Goal: Task Accomplishment & Management: Use online tool/utility

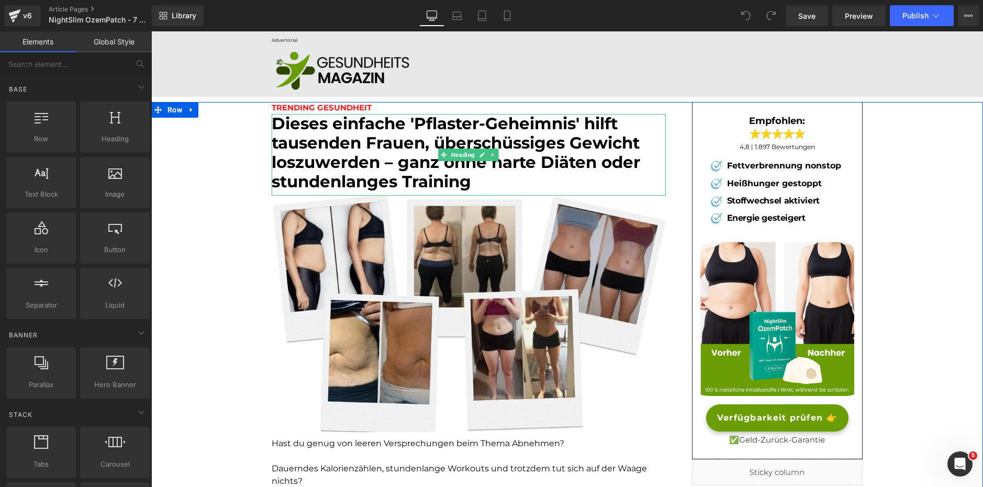
click at [347, 174] on font "Dieses einfache 'Pflaster-Geheimnis' hilft tausenden Frauen, überschüssiges Gew…" at bounding box center [456, 153] width 368 height 78
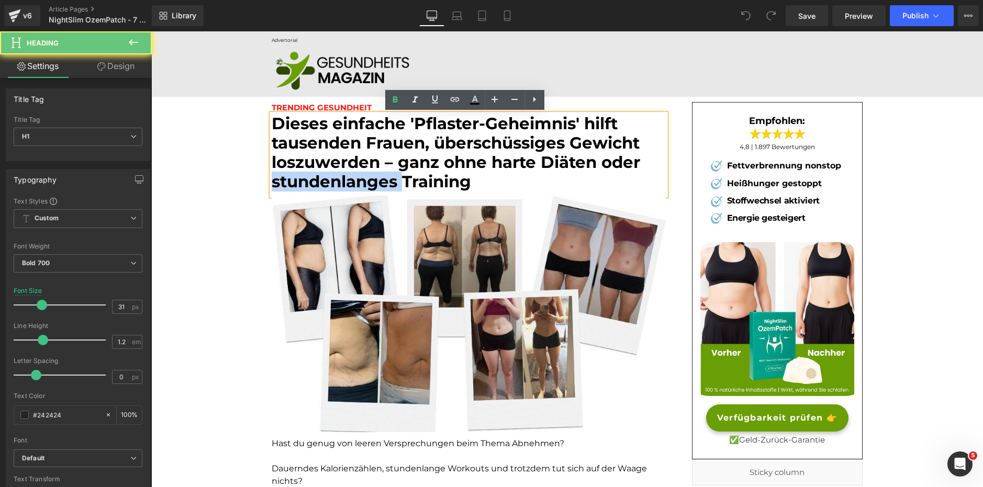
click at [347, 174] on font "Dieses einfache 'Pflaster-Geheimnis' hilft tausenden Frauen, überschüssiges Gew…" at bounding box center [456, 153] width 368 height 78
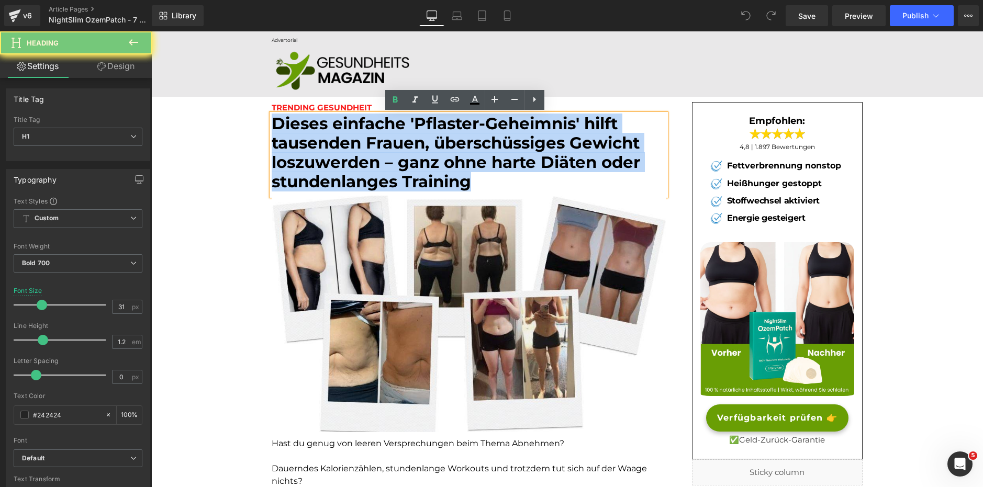
click at [347, 174] on font "Dieses einfache 'Pflaster-Geheimnis' hilft tausenden Frauen, überschüssiges Gew…" at bounding box center [456, 153] width 368 height 78
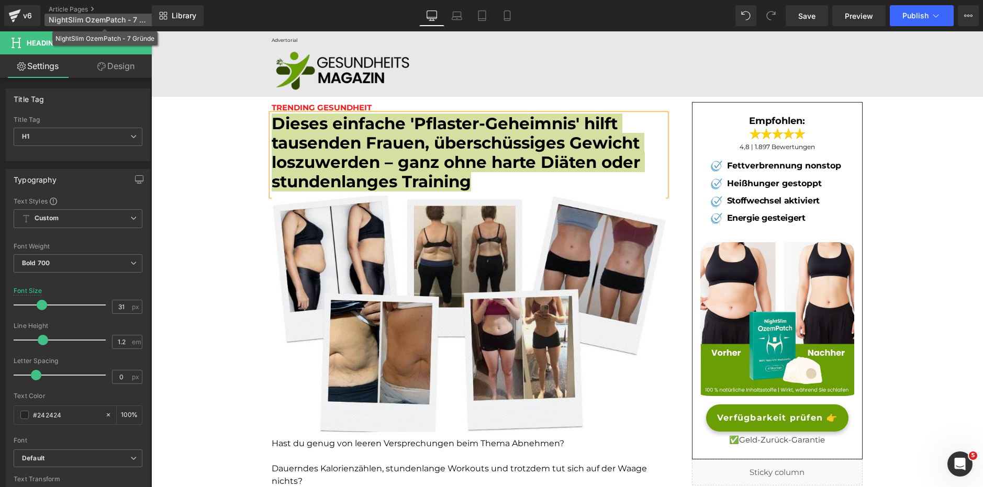
click at [117, 18] on span "NightSlim OzemPatch - 7 Gründe" at bounding box center [99, 20] width 100 height 8
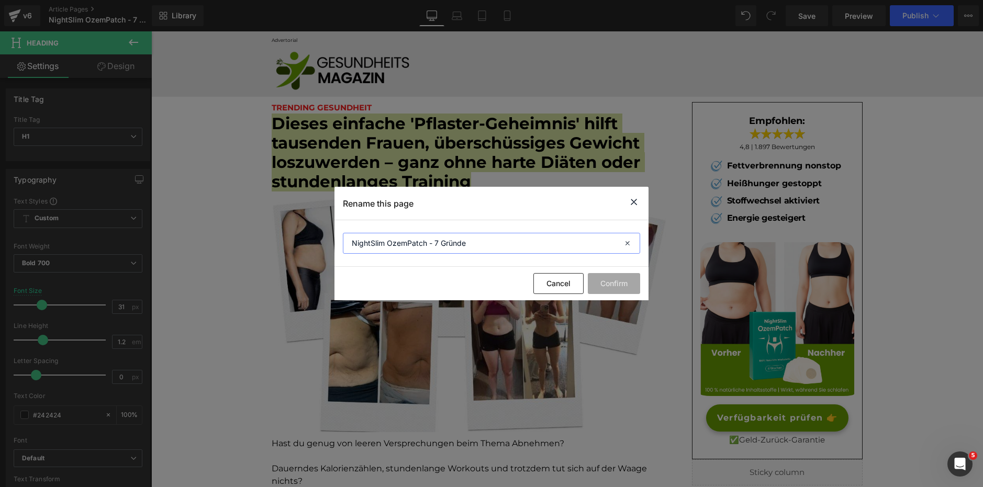
drag, startPoint x: 474, startPoint y: 245, endPoint x: 319, endPoint y: 240, distance: 155.0
click at [319, 240] on div "Rename this page NightSlim OzemPatch - 7 Gründe Cancel Confirm" at bounding box center [491, 243] width 983 height 487
click at [638, 201] on icon at bounding box center [633, 202] width 13 height 13
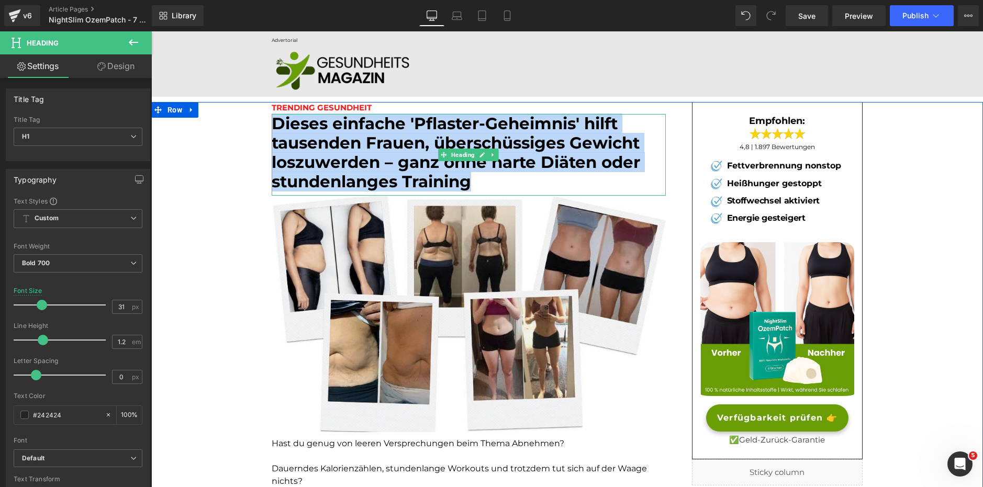
click at [361, 129] on font "Dieses einfache 'Pflaster-Geheimnis' hilft tausenden Frauen, überschüssiges Gew…" at bounding box center [456, 153] width 368 height 78
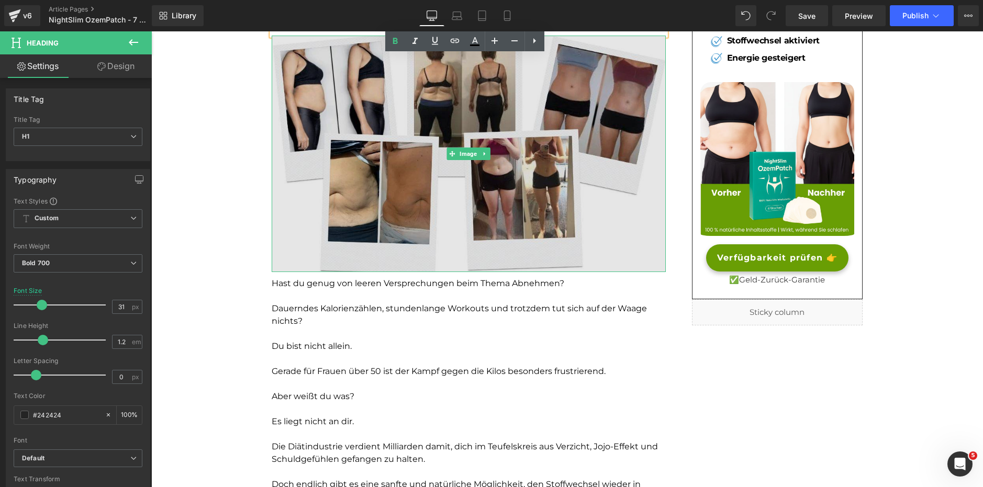
scroll to position [161, 0]
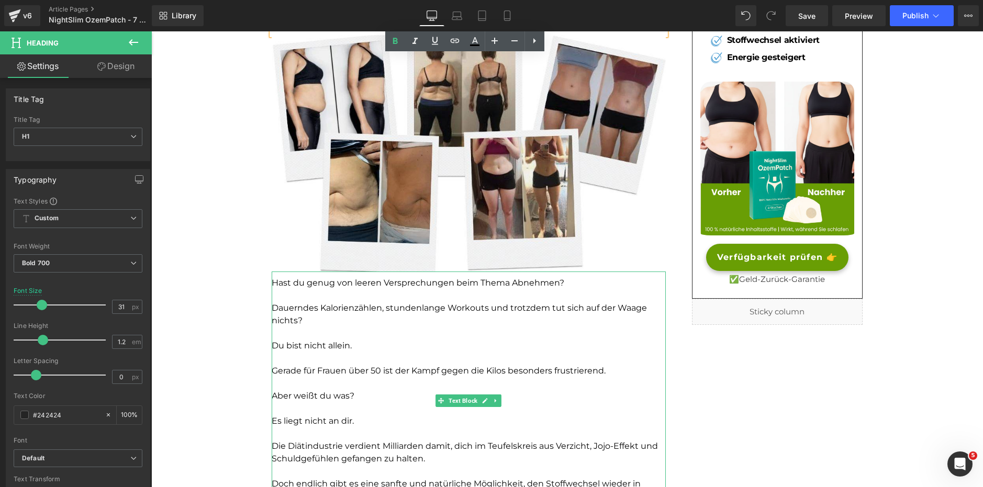
click at [326, 285] on font "Hast du genug von leeren Versprechungen beim Thema Abnehmen?" at bounding box center [418, 283] width 293 height 10
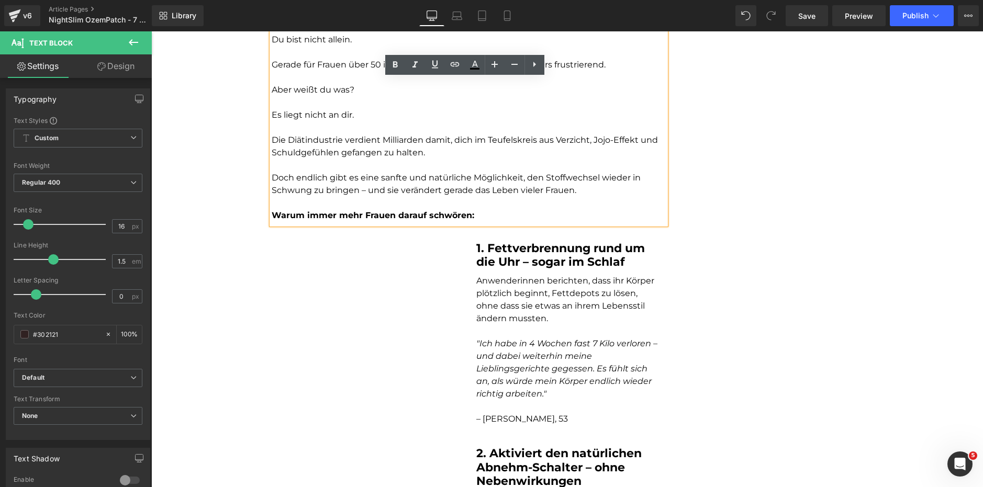
scroll to position [497, 0]
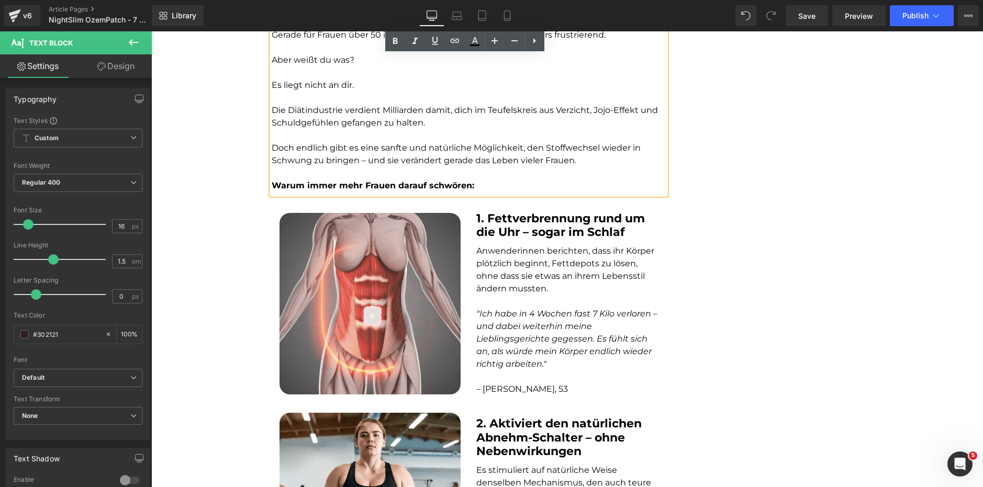
click at [538, 226] on div "1. Fettverbrennung rund um die Uhr – sogar im Schlaf Heading" at bounding box center [566, 226] width 181 height 28
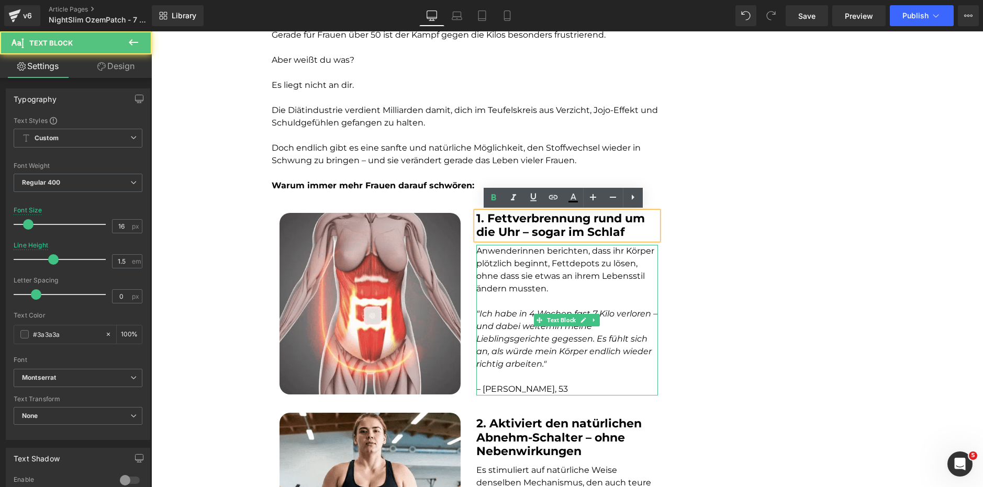
click at [509, 374] on p at bounding box center [566, 376] width 181 height 13
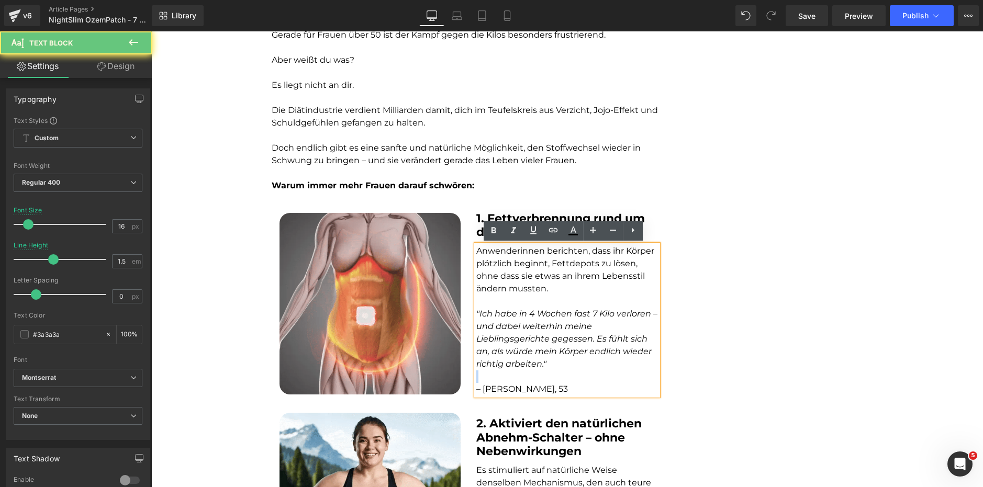
click at [509, 374] on p at bounding box center [566, 376] width 181 height 13
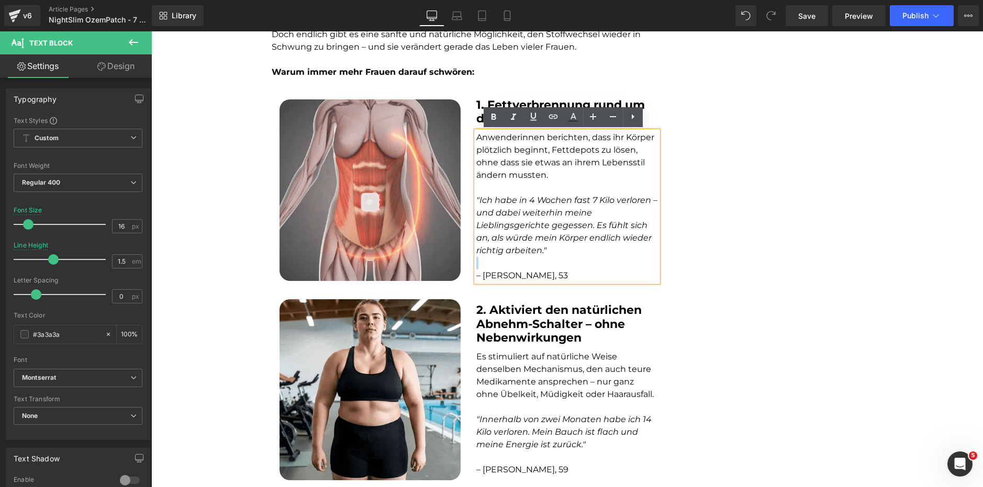
scroll to position [612, 0]
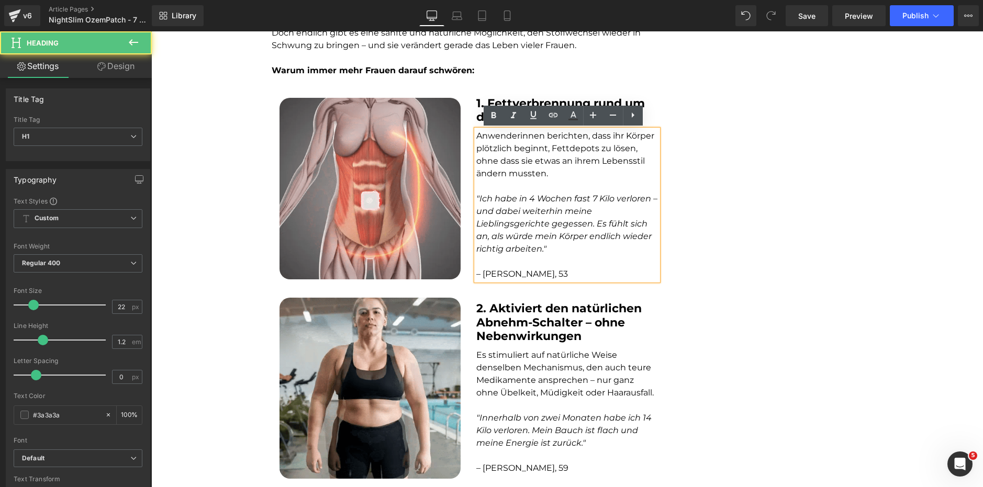
click at [517, 301] on b "2. Aktiviert den natürlichen Abnehm-Schalter – ohne Nebenwirkungen" at bounding box center [558, 322] width 165 height 42
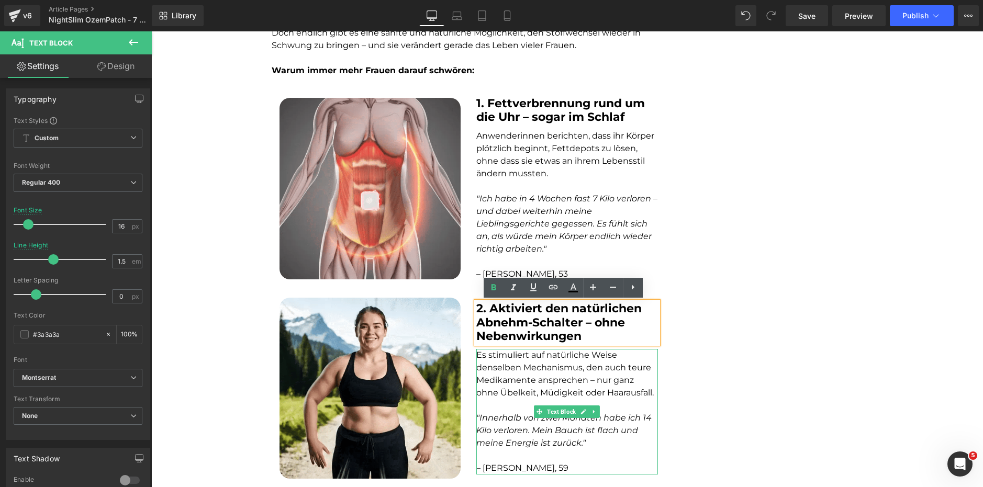
click at [508, 396] on font "Es stimuliert auf natürliche Weise denselben Mechanismus, den auch teure Medika…" at bounding box center [564, 374] width 177 height 48
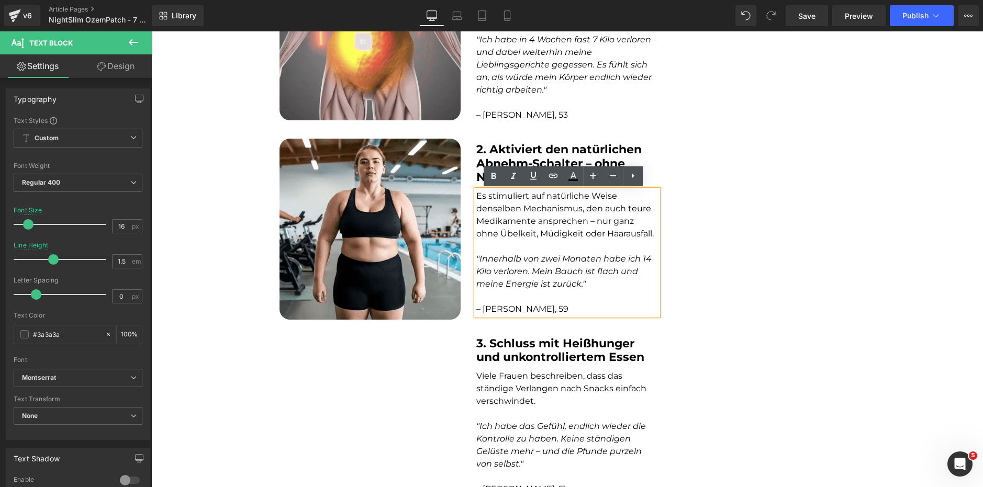
scroll to position [771, 0]
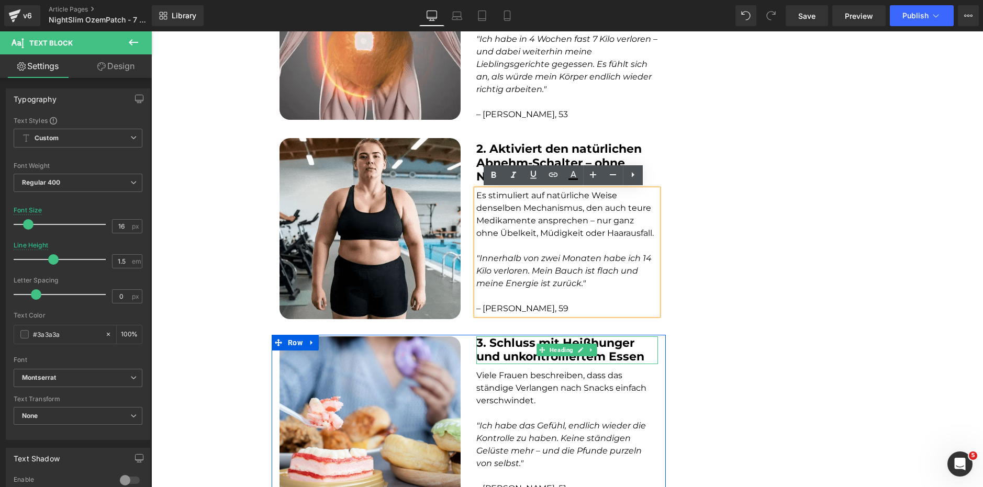
click at [513, 346] on b "3. Schluss mit Heißhunger und unkontrolliertem Essen" at bounding box center [560, 350] width 168 height 28
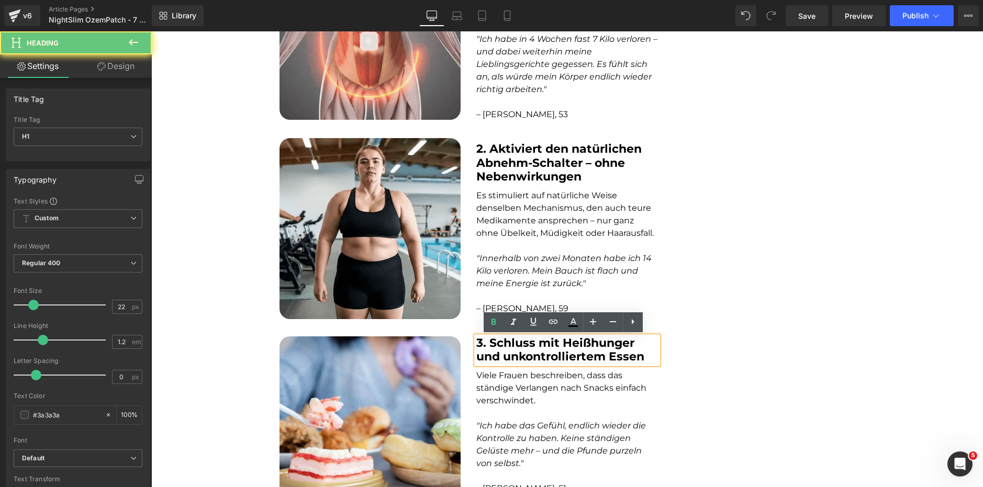
click at [513, 346] on b "3. Schluss mit Heißhunger und unkontrolliertem Essen" at bounding box center [560, 350] width 168 height 28
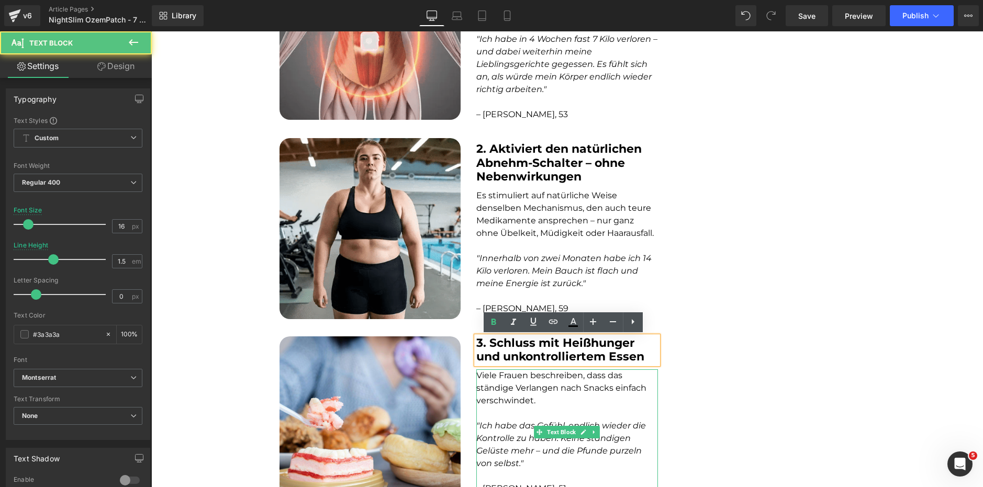
click at [501, 400] on font "Viele Frauen beschreiben, dass das ständige Verlangen nach Snacks einfach versc…" at bounding box center [561, 387] width 170 height 35
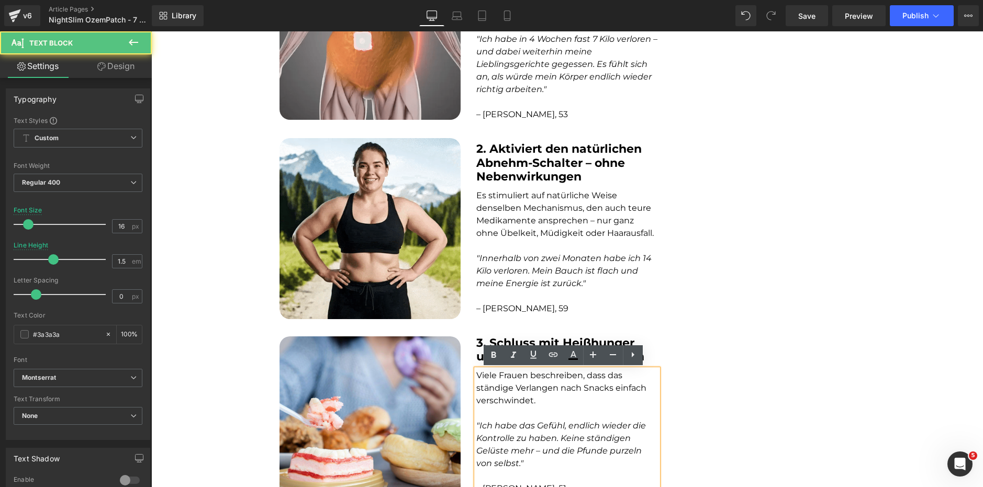
click at [501, 400] on font "Viele Frauen beschreiben, dass das ständige Verlangen nach Snacks einfach versc…" at bounding box center [561, 387] width 170 height 35
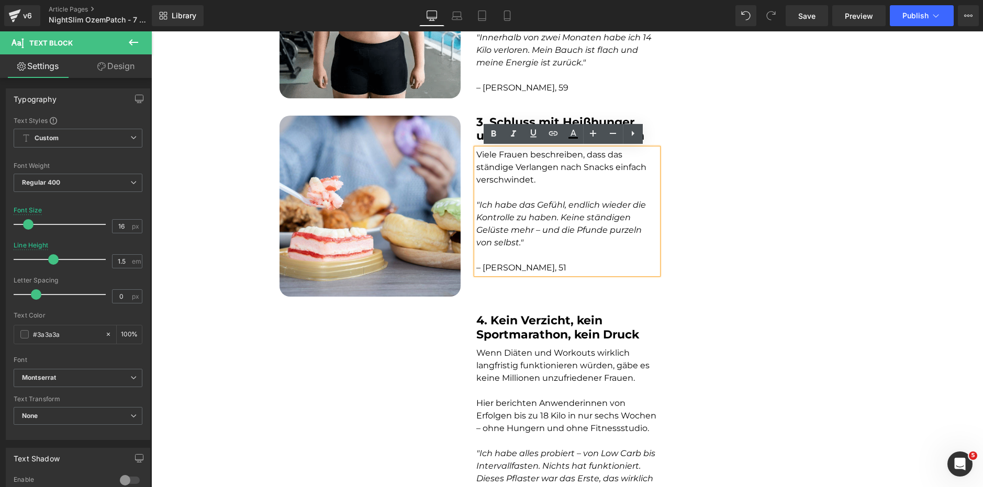
scroll to position [993, 0]
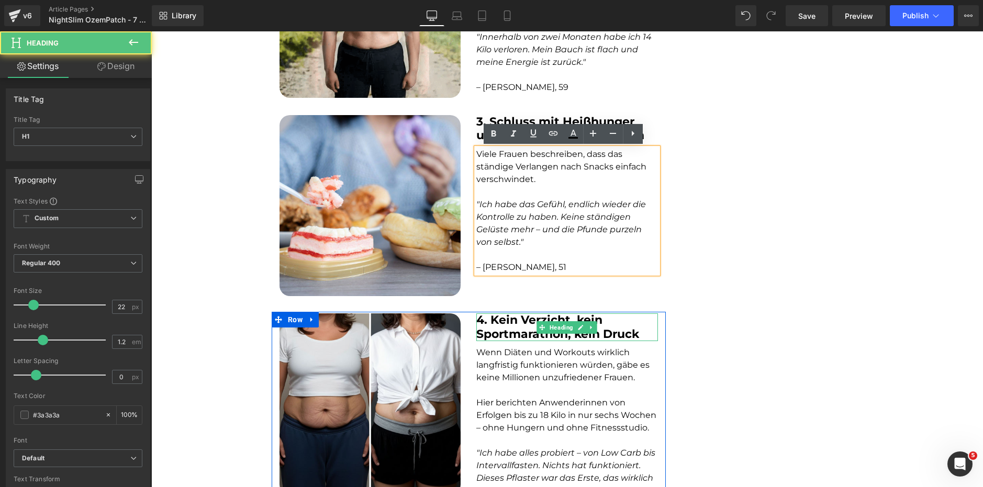
click at [529, 324] on b "4. Kein Verzicht, kein Sportmarathon, kein Druck" at bounding box center [557, 327] width 163 height 28
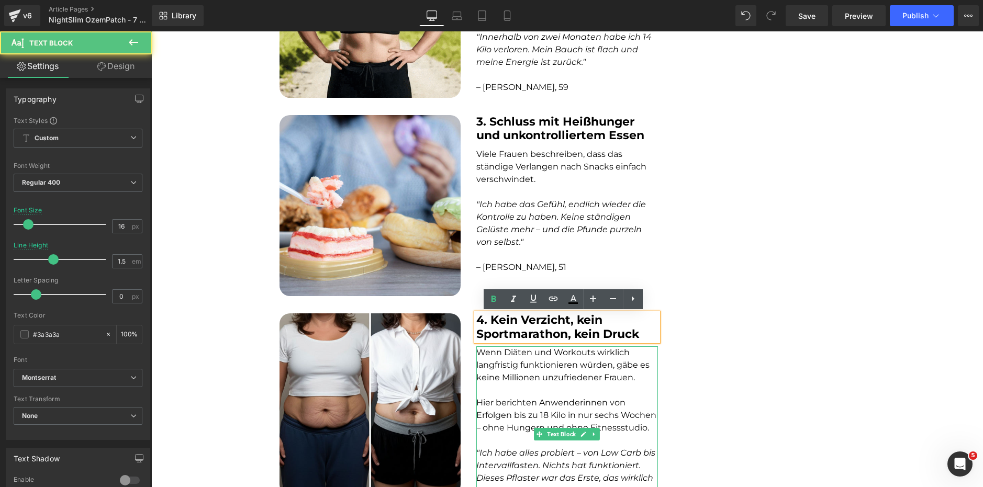
click at [508, 388] on p at bounding box center [566, 390] width 181 height 13
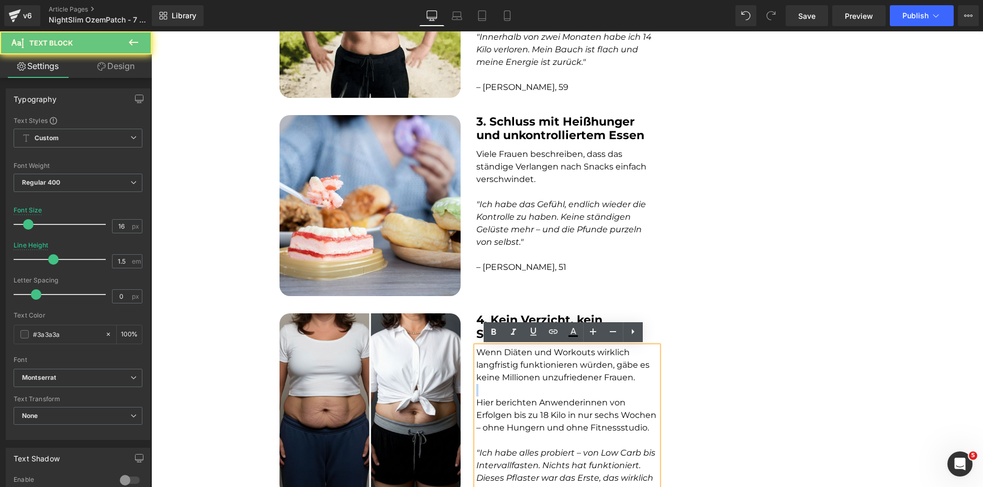
click at [508, 388] on p at bounding box center [566, 390] width 181 height 13
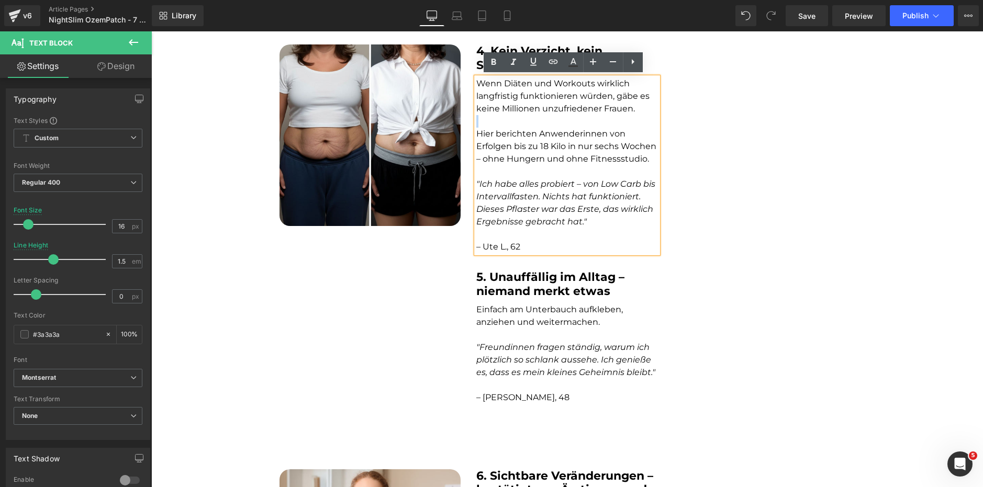
scroll to position [1266, 0]
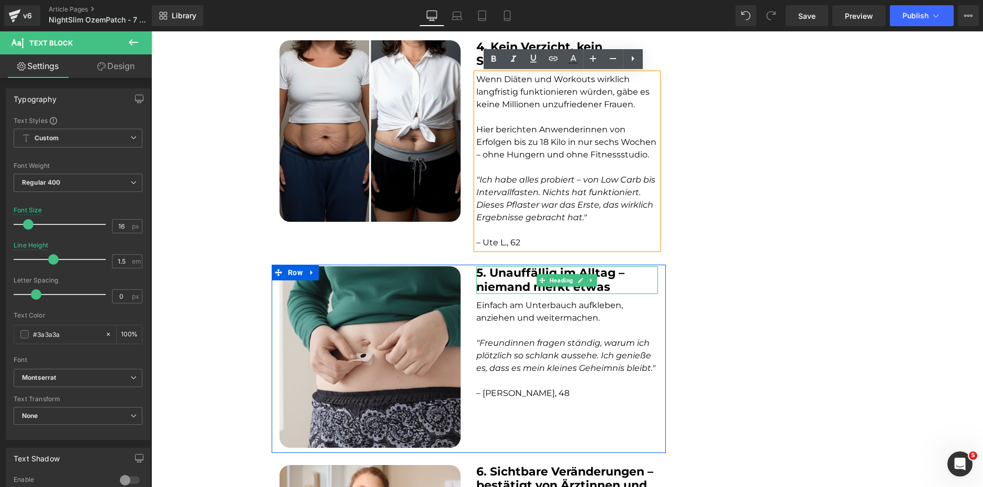
click at [520, 274] on b "5. Unauffällig im Alltag – niemand merkt etwas" at bounding box center [550, 280] width 148 height 28
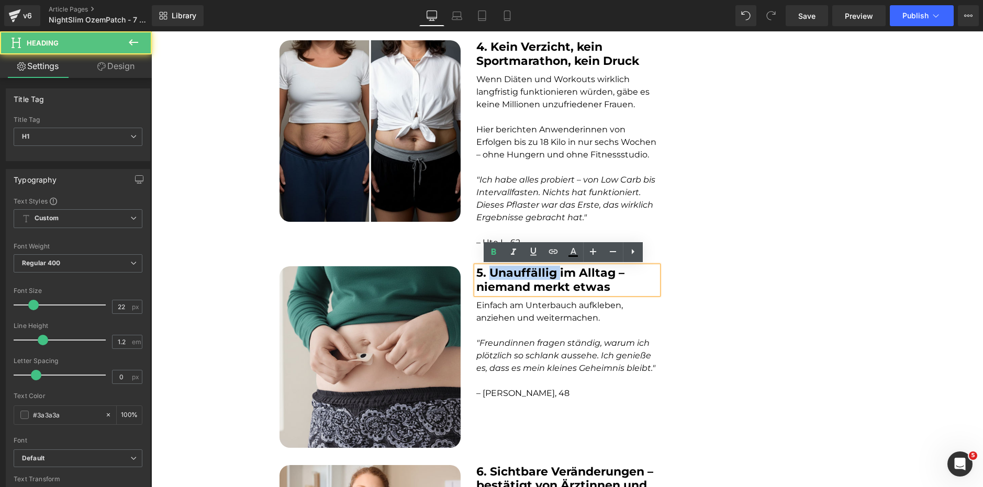
click at [520, 274] on b "5. Unauffällig im Alltag – niemand merkt etwas" at bounding box center [550, 280] width 148 height 28
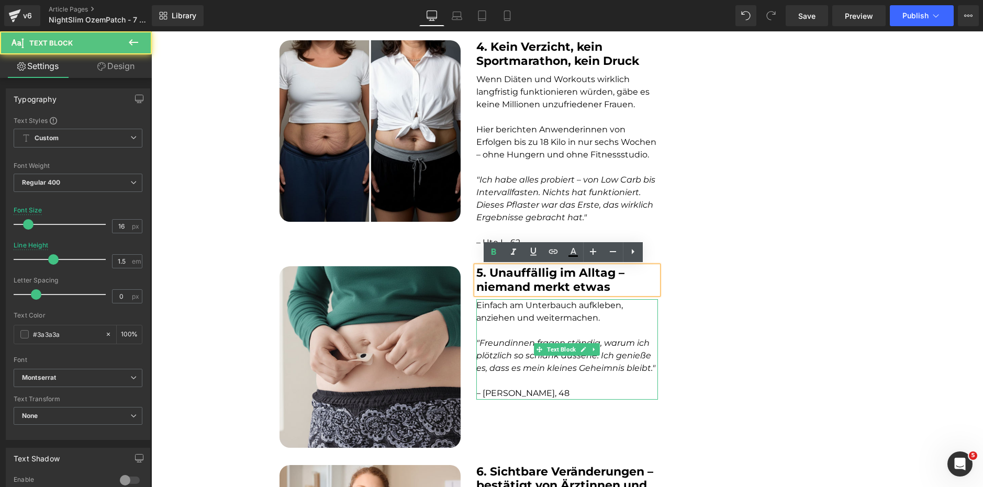
click at [507, 318] on font "Einfach am Unterbauch aufkleben, anziehen und weitermachen." at bounding box center [549, 311] width 147 height 23
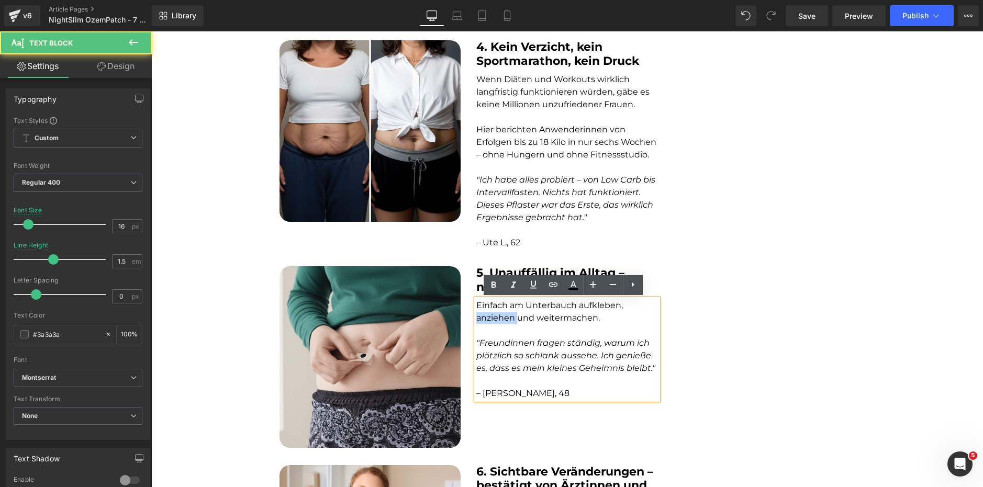
click at [507, 318] on font "Einfach am Unterbauch aufkleben, anziehen und weitermachen." at bounding box center [549, 311] width 147 height 23
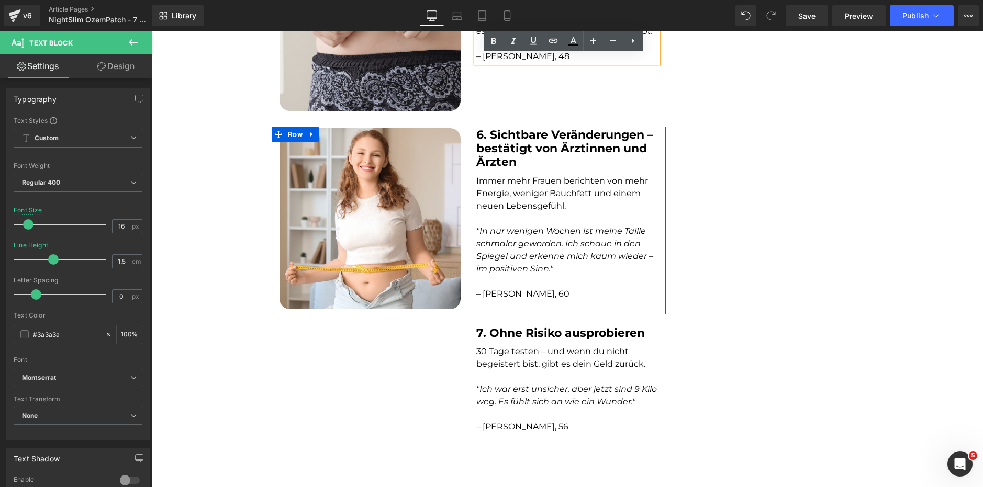
scroll to position [1602, 0]
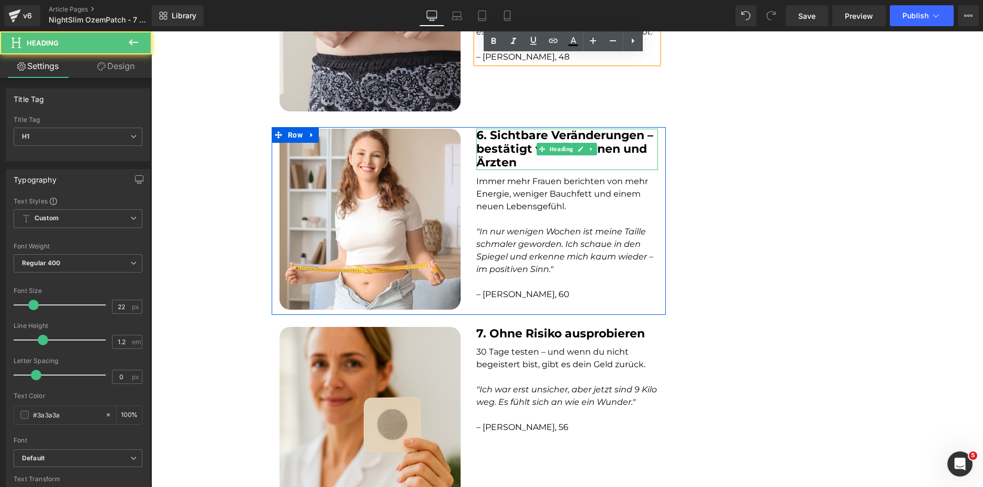
click at [515, 162] on h1 "6. Sichtbare Veränderungen – bestätigt von Ärztinnen und Ärzten" at bounding box center [566, 149] width 181 height 41
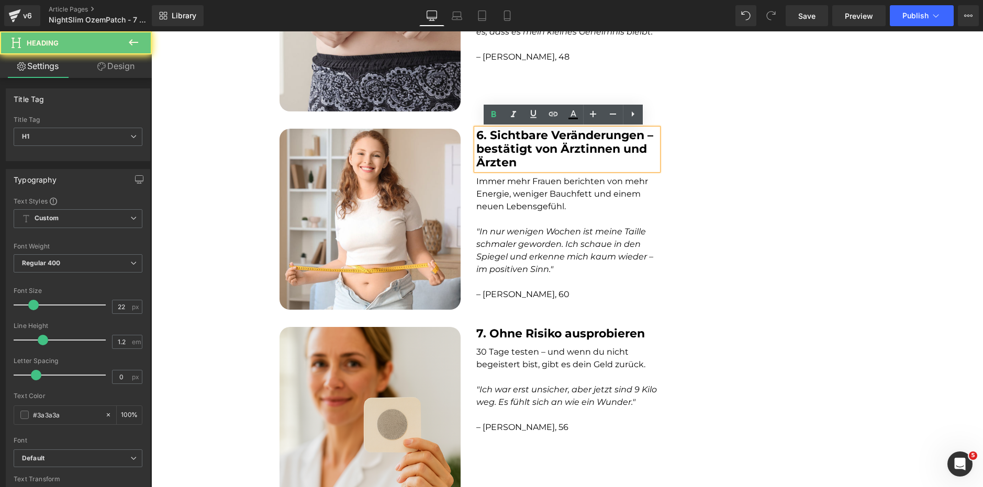
click at [515, 162] on h1 "6. Sichtbare Veränderungen – bestätigt von Ärztinnen und Ärzten" at bounding box center [566, 149] width 181 height 41
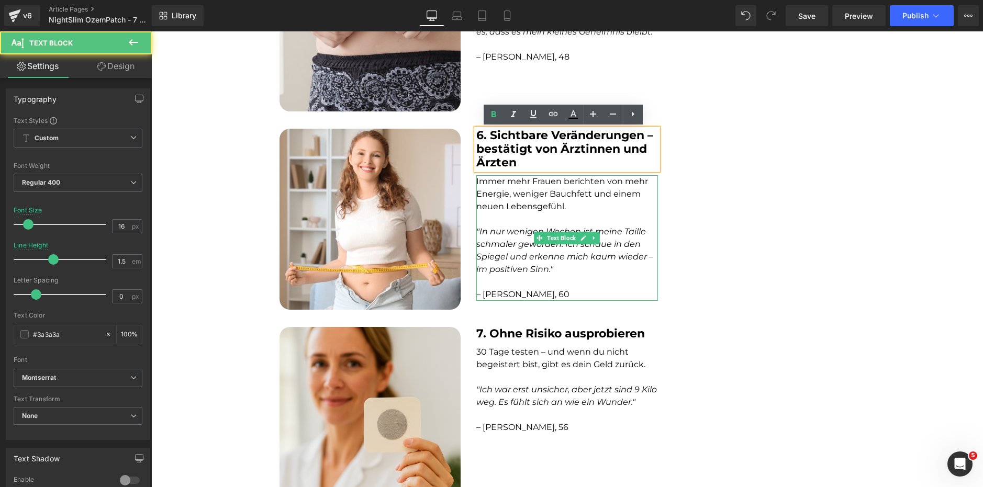
click at [527, 243] on icon ""In nur wenigen Wochen ist meine Taille schmaler geworden. Ich schaue in den Sp…" at bounding box center [564, 251] width 177 height 48
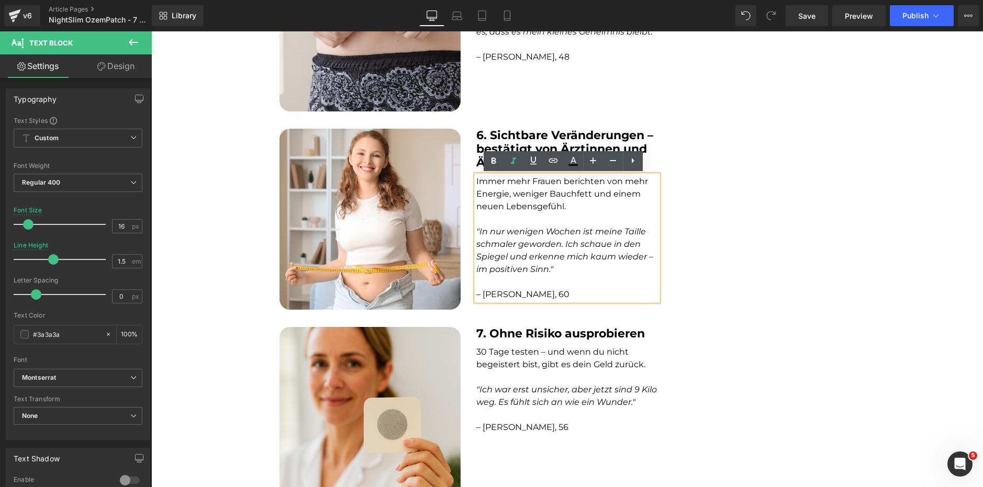
click at [527, 243] on icon ""In nur wenigen Wochen ist meine Taille schmaler geworden. Ich schaue in den Sp…" at bounding box center [564, 251] width 177 height 48
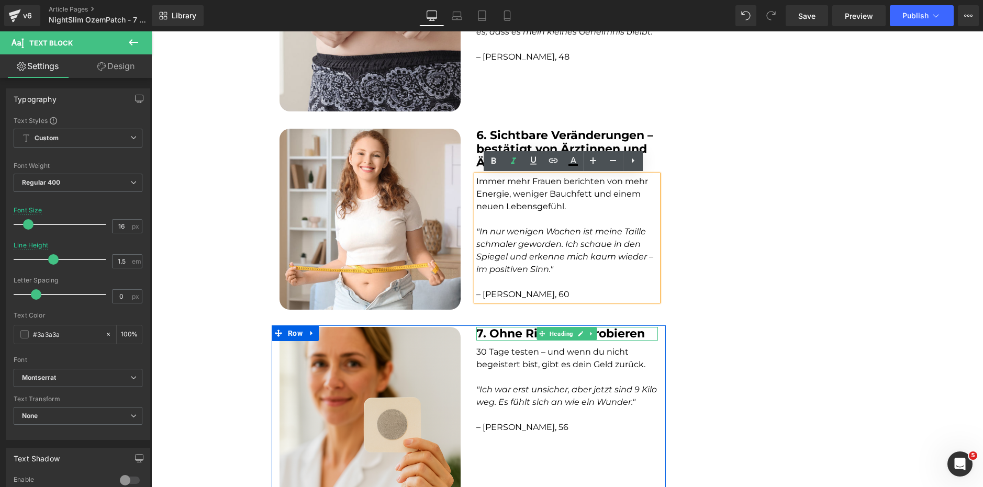
click at [518, 337] on b "7. Ohne Risiko ausprobieren" at bounding box center [560, 334] width 168 height 14
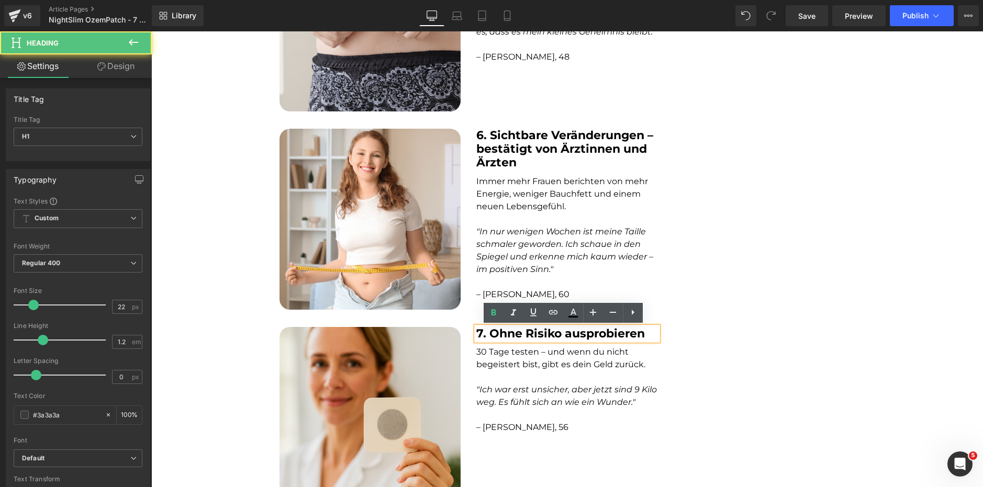
click at [510, 365] on font "30 Tage testen – und wenn du nicht begeistert bist, gibt es dein Geld zurück." at bounding box center [560, 358] width 169 height 23
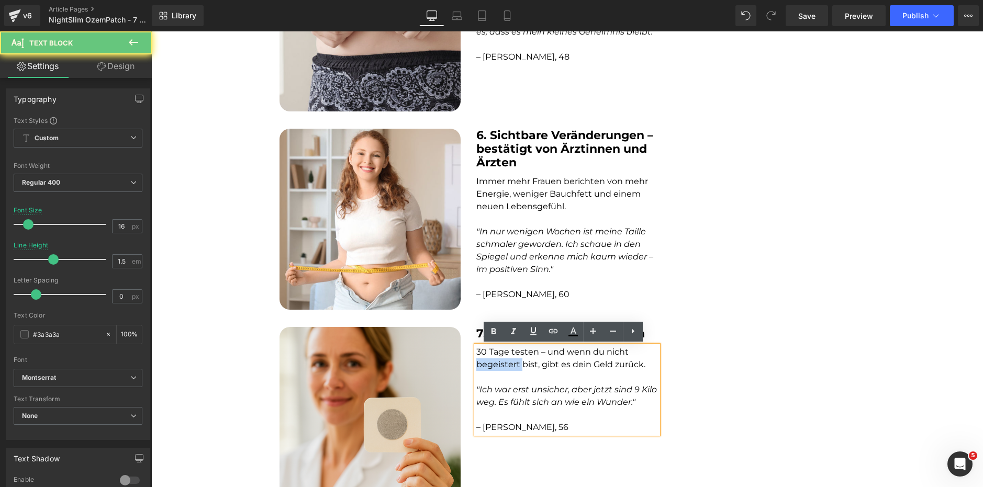
click at [510, 365] on font "30 Tage testen – und wenn du nicht begeistert bist, gibt es dein Geld zurück." at bounding box center [560, 358] width 169 height 23
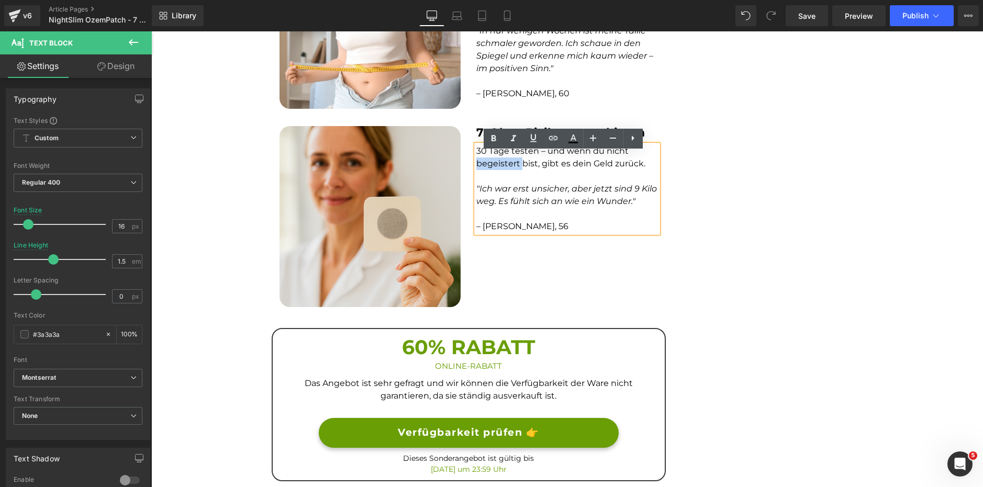
scroll to position [1804, 0]
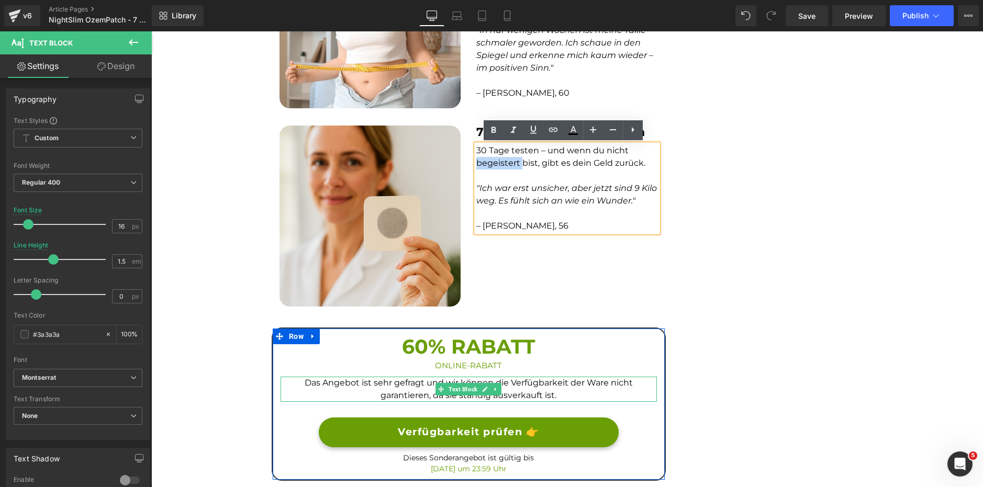
click at [428, 385] on span "Das Angebot ist sehr gefragt und wir können die Verfügbarkeit der Ware nicht ga…" at bounding box center [469, 389] width 328 height 23
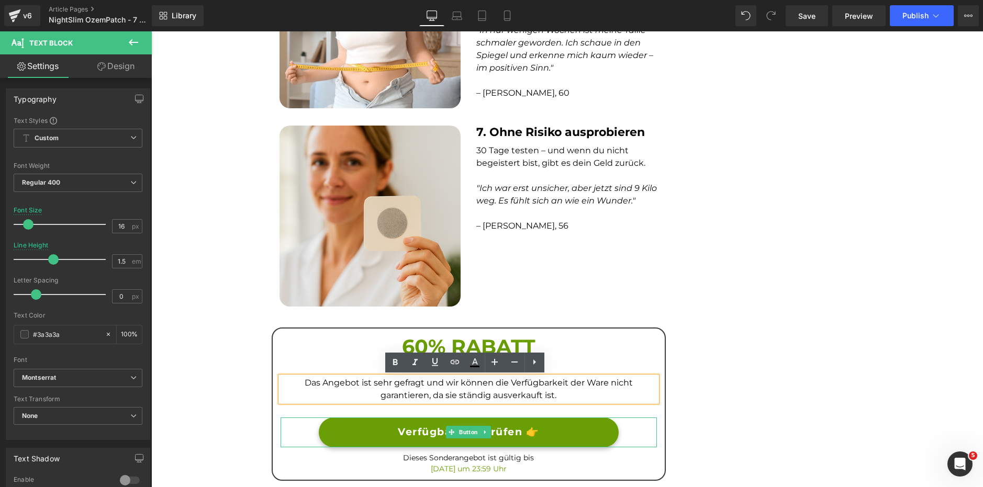
click at [404, 426] on span "Verfügbarkeit prüfen 👉" at bounding box center [468, 432] width 141 height 15
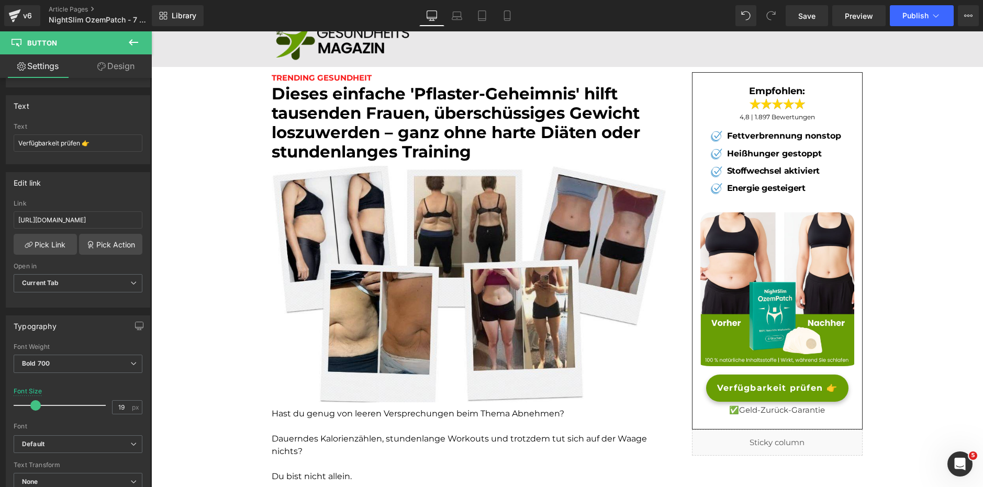
scroll to position [0, 0]
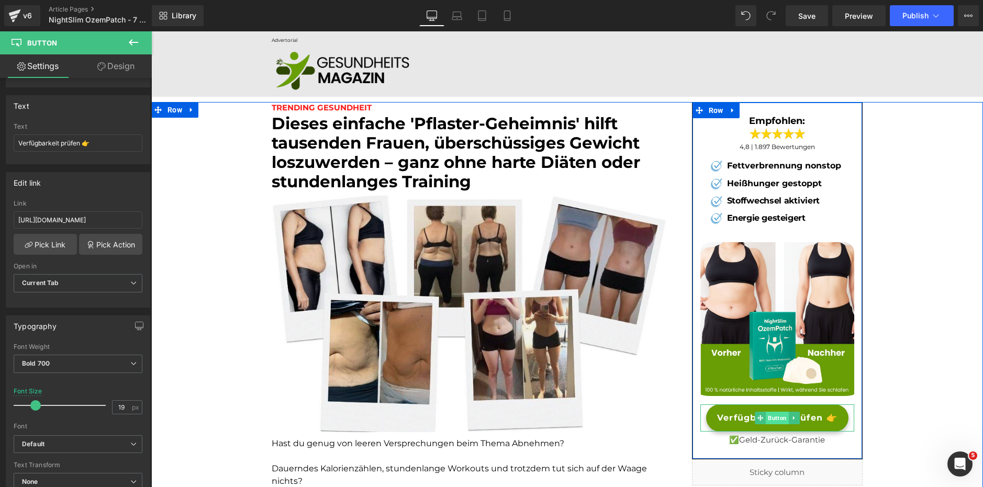
click at [774, 415] on span "Button" at bounding box center [777, 418] width 23 height 13
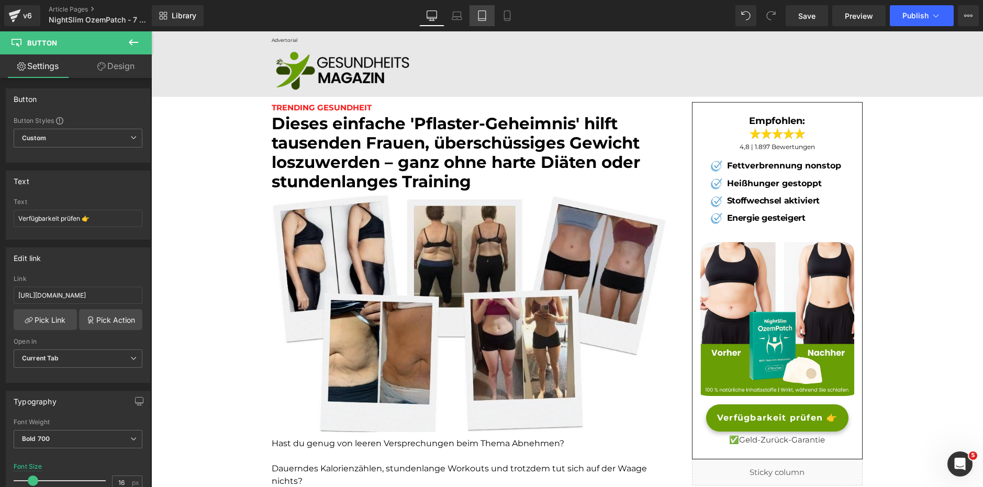
click at [478, 15] on icon at bounding box center [482, 15] width 10 height 10
type input "100"
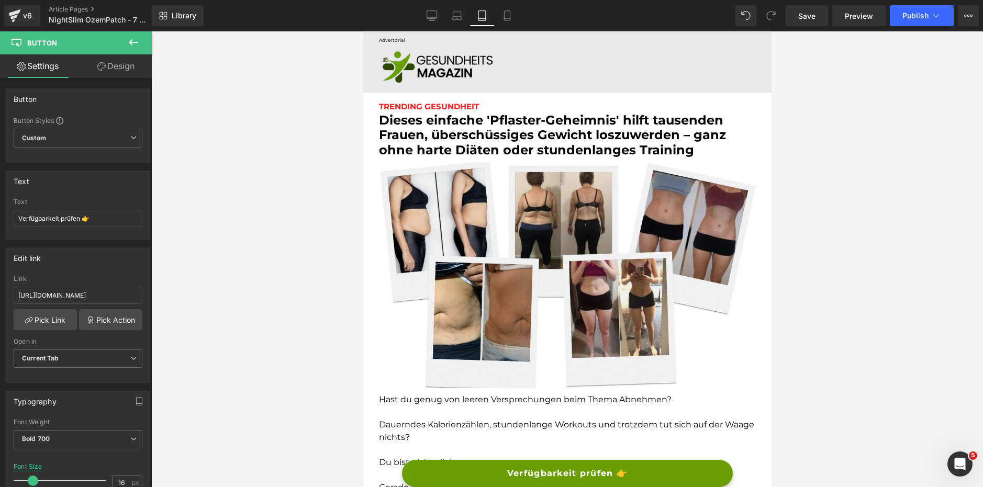
scroll to position [2442, 0]
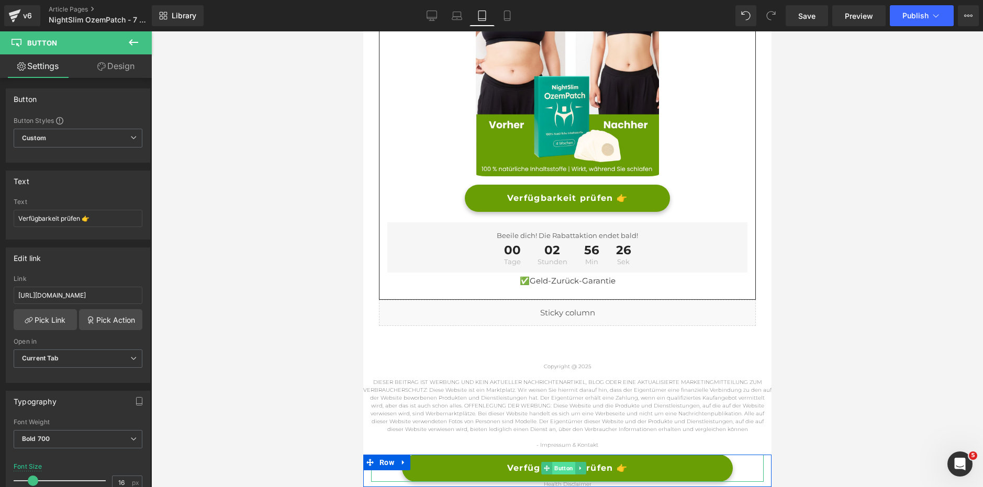
click at [557, 468] on span "Button" at bounding box center [563, 468] width 23 height 13
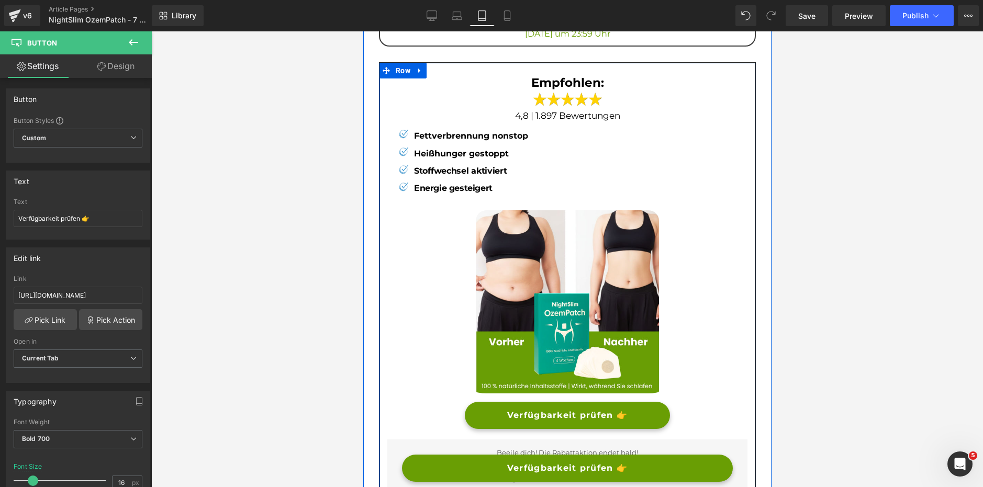
scroll to position [2214, 0]
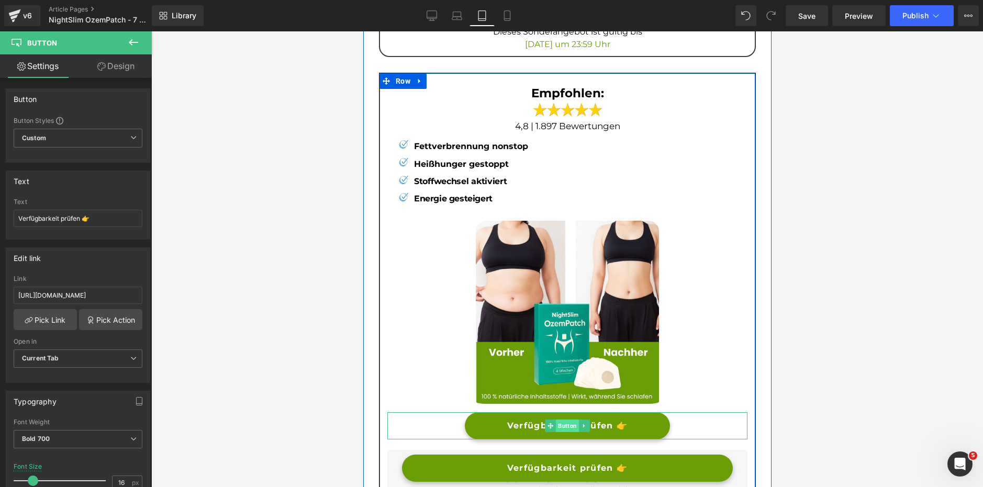
click at [555, 425] on span "Button" at bounding box center [566, 426] width 23 height 13
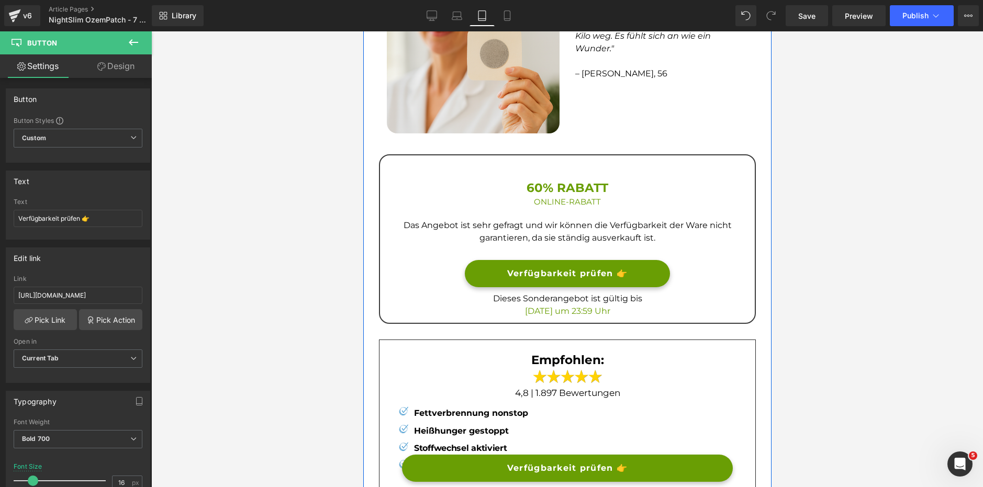
scroll to position [1943, 0]
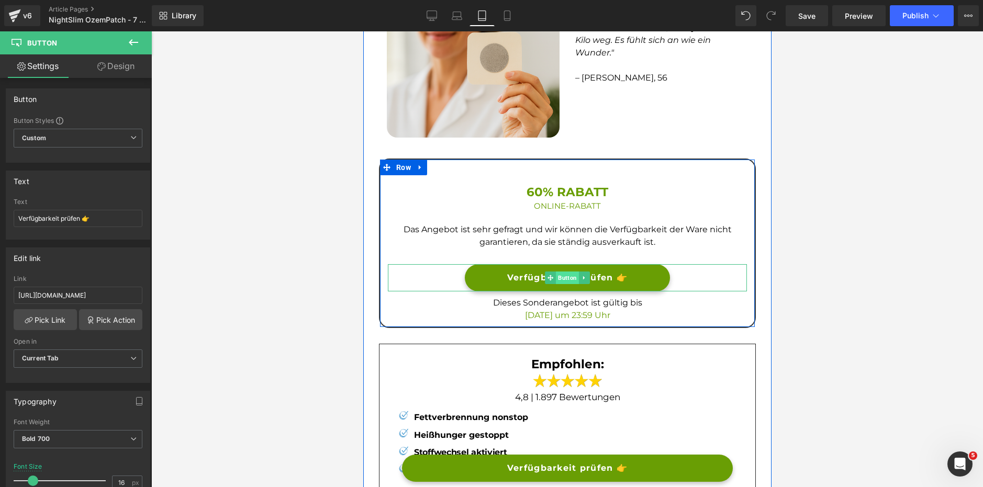
click at [560, 274] on span "Button" at bounding box center [566, 278] width 23 height 13
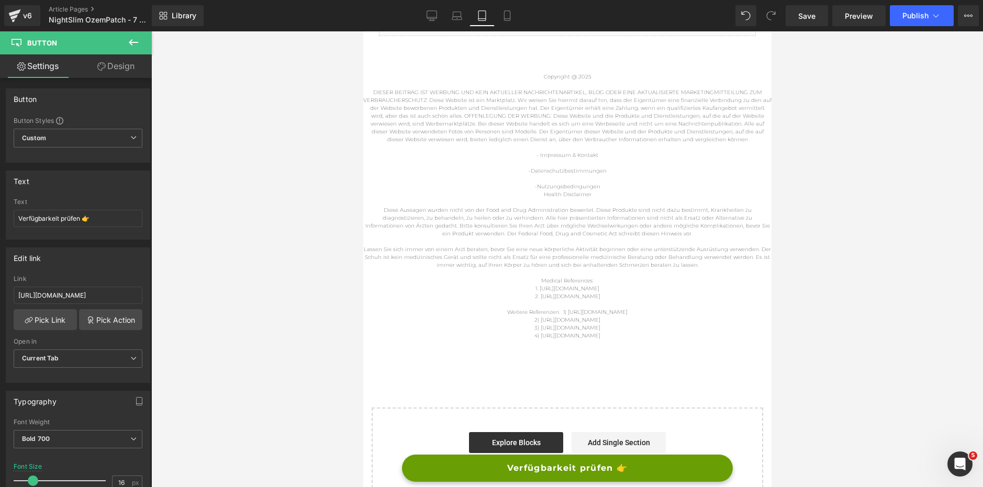
scroll to position [2754, 0]
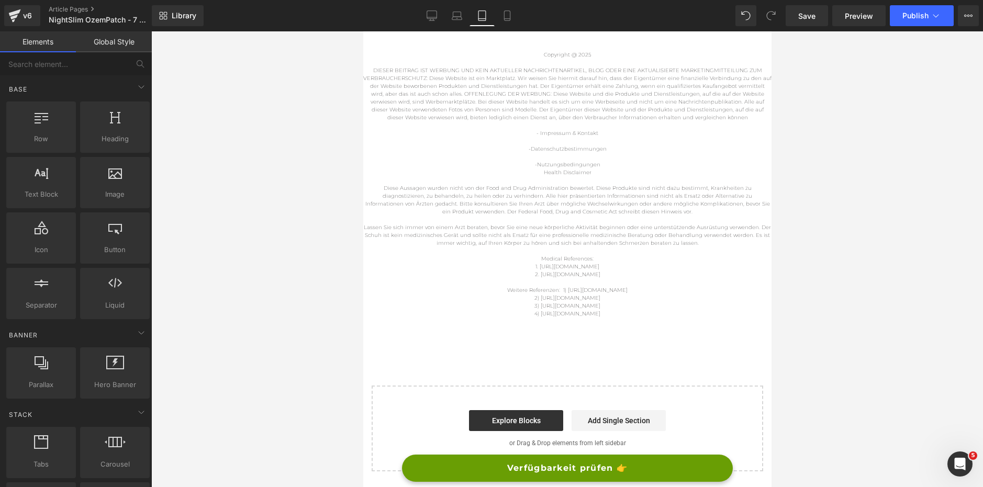
click at [297, 232] on div at bounding box center [566, 259] width 831 height 456
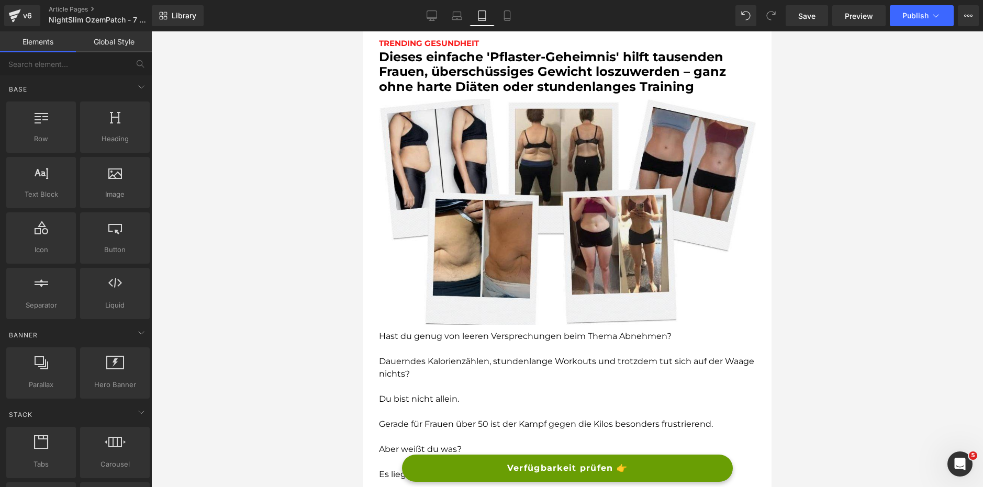
scroll to position [0, 0]
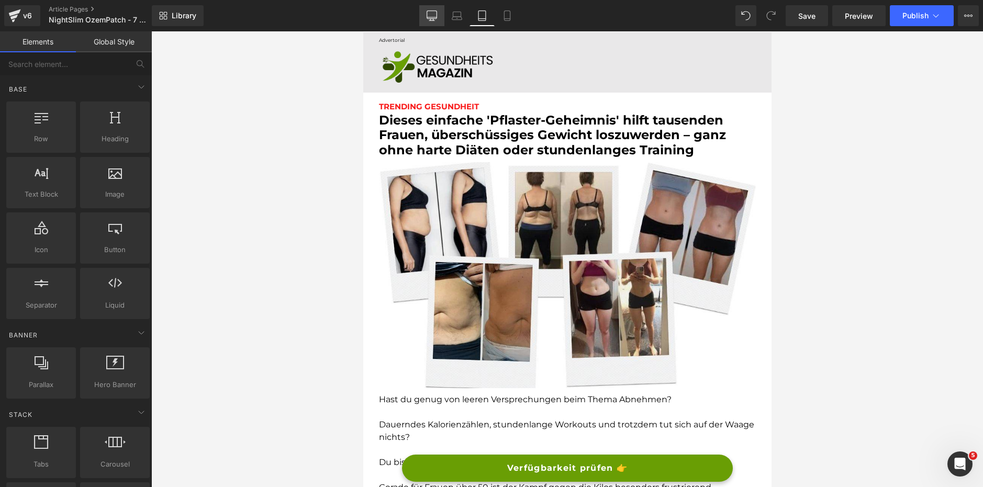
click at [430, 12] on icon at bounding box center [431, 15] width 10 height 10
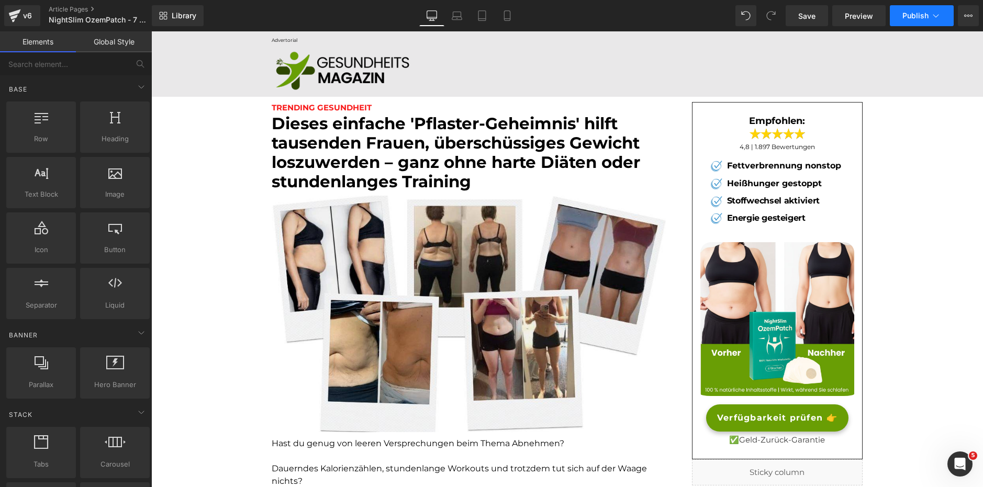
click at [897, 18] on button "Publish" at bounding box center [922, 15] width 64 height 21
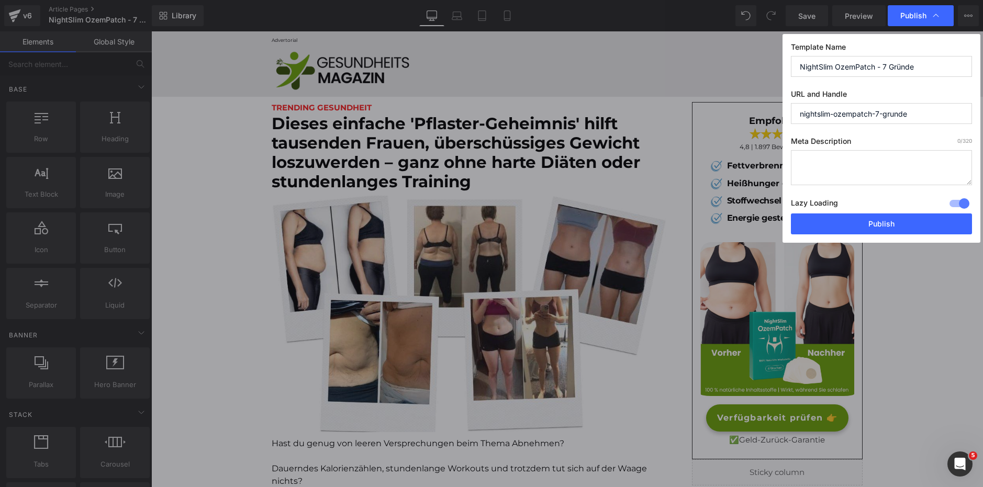
click at [953, 204] on div at bounding box center [959, 203] width 25 height 17
click at [882, 231] on button "Publish" at bounding box center [881, 223] width 181 height 21
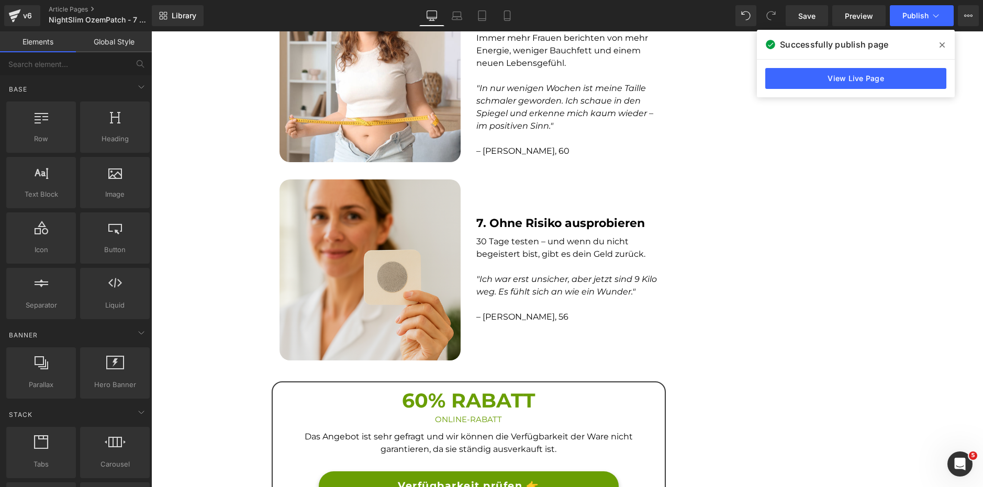
scroll to position [1752, 0]
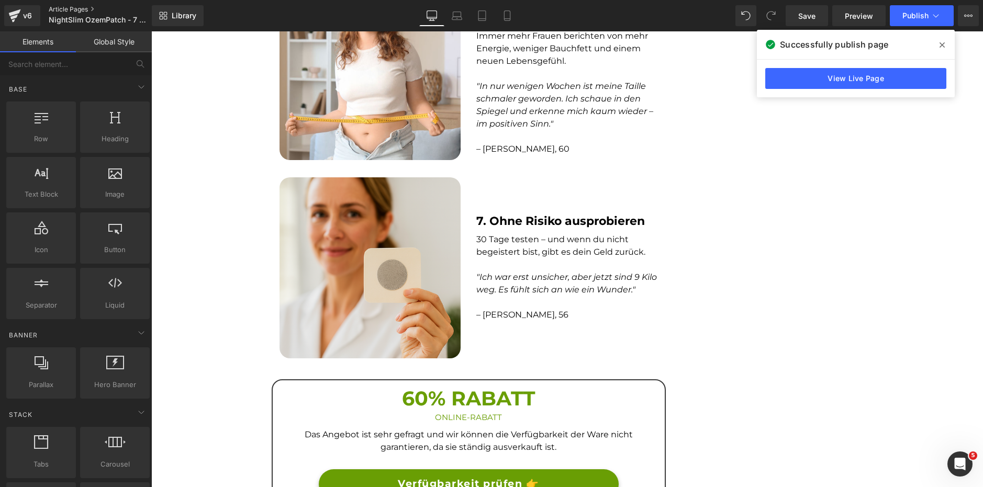
click at [85, 11] on link "Article Pages" at bounding box center [109, 9] width 120 height 8
